Goal: Task Accomplishment & Management: Manage account settings

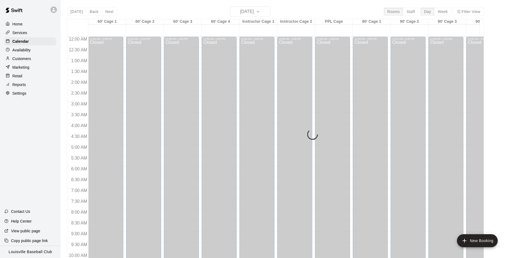
scroll to position [285, 0]
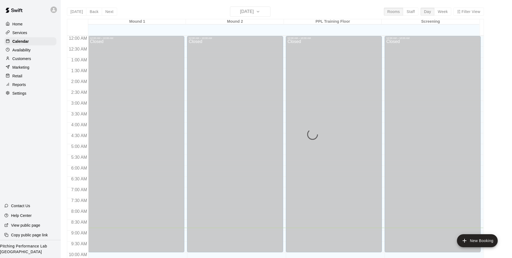
scroll to position [192, 0]
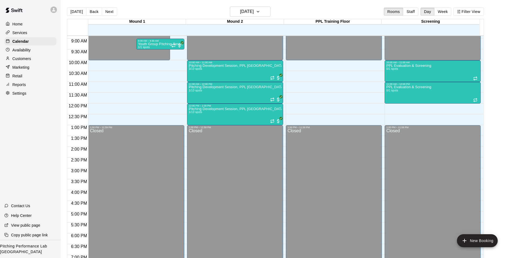
click at [53, 9] on icon at bounding box center [53, 9] width 3 height 3
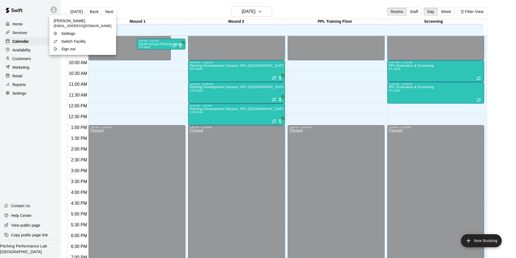
click at [81, 41] on p "Switch Facility" at bounding box center [73, 41] width 25 height 5
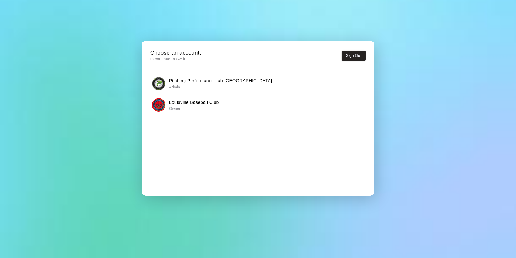
click at [161, 102] on img "button" at bounding box center [158, 104] width 13 height 13
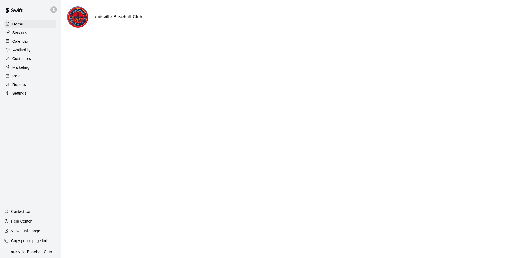
click at [29, 44] on div "Calendar" at bounding box center [30, 41] width 52 height 8
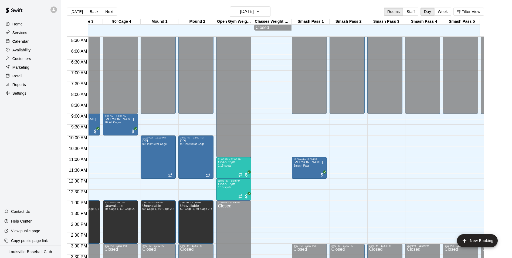
scroll to position [0, 370]
